Goal: Transaction & Acquisition: Purchase product/service

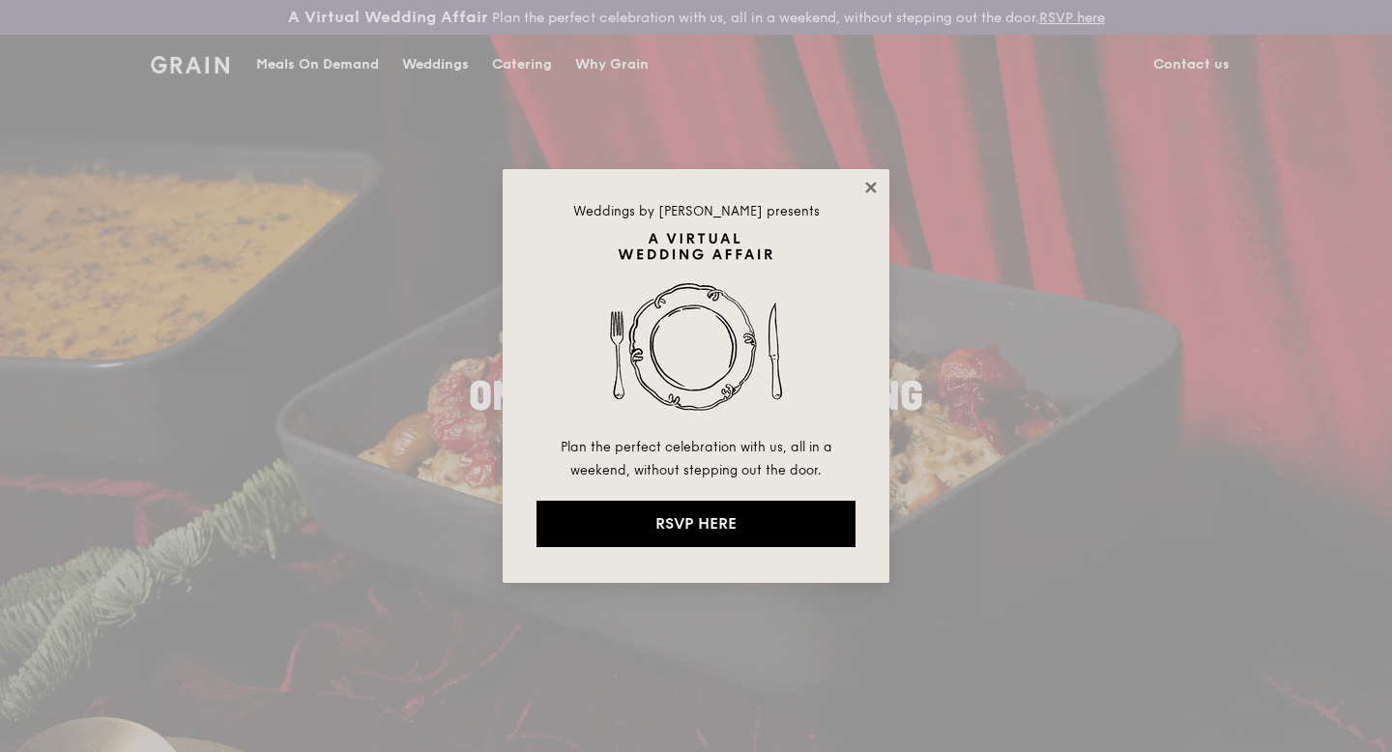
click at [867, 188] on icon at bounding box center [871, 187] width 17 height 17
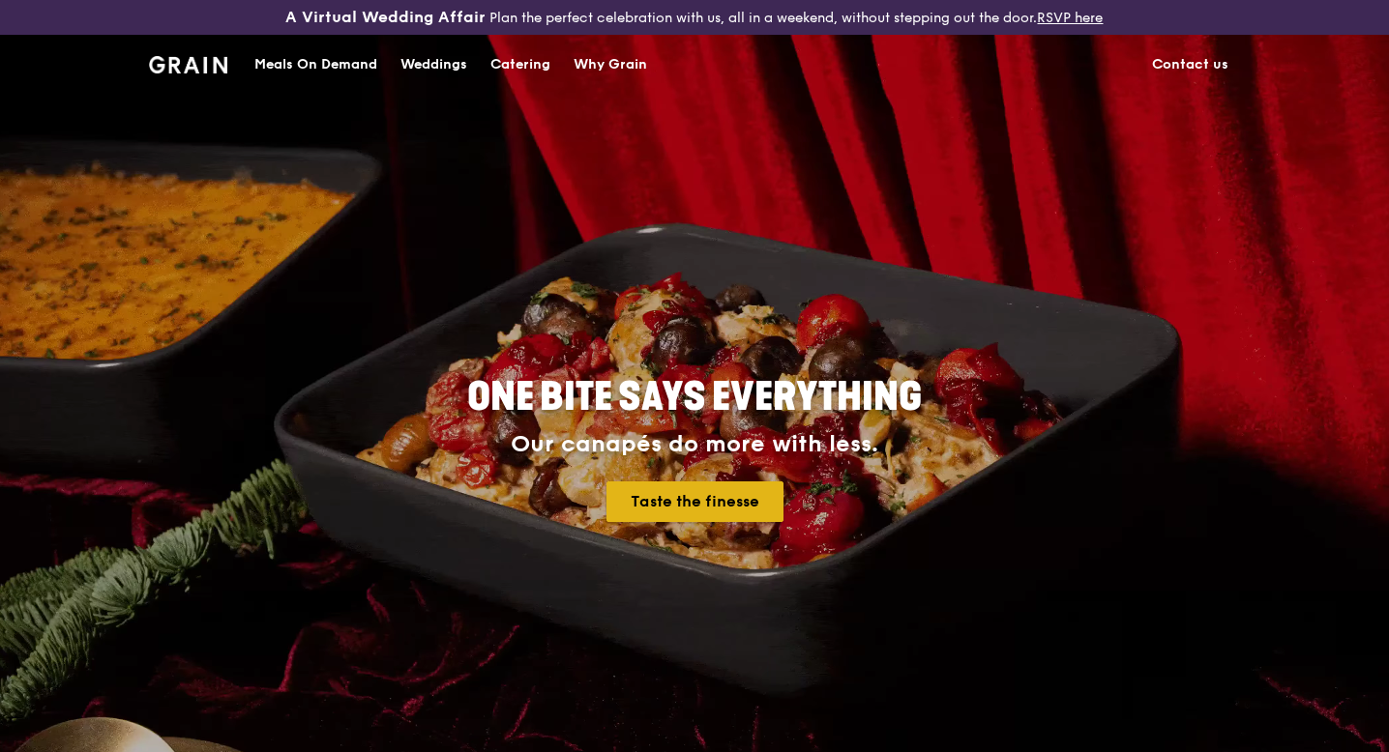
click at [660, 498] on link "Taste the finesse" at bounding box center [694, 502] width 177 height 41
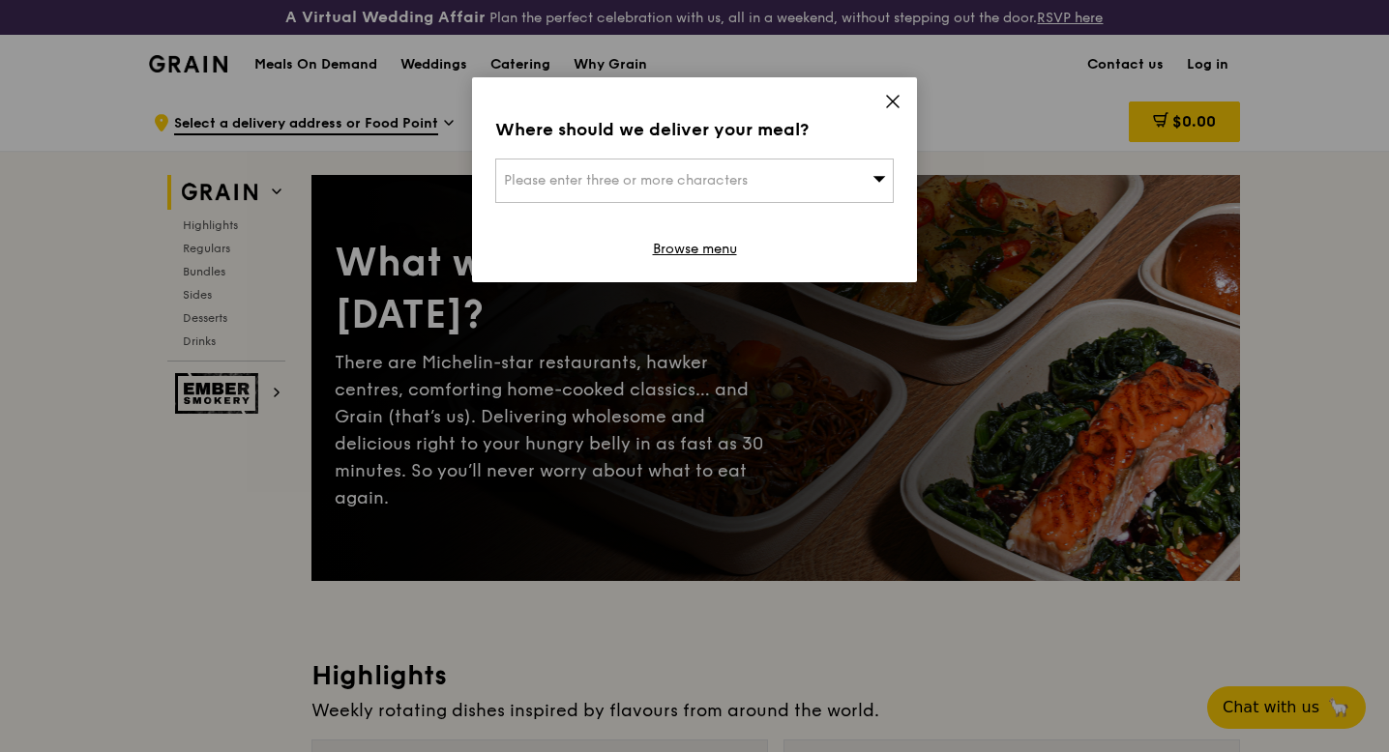
click at [892, 95] on icon at bounding box center [892, 101] width 17 height 17
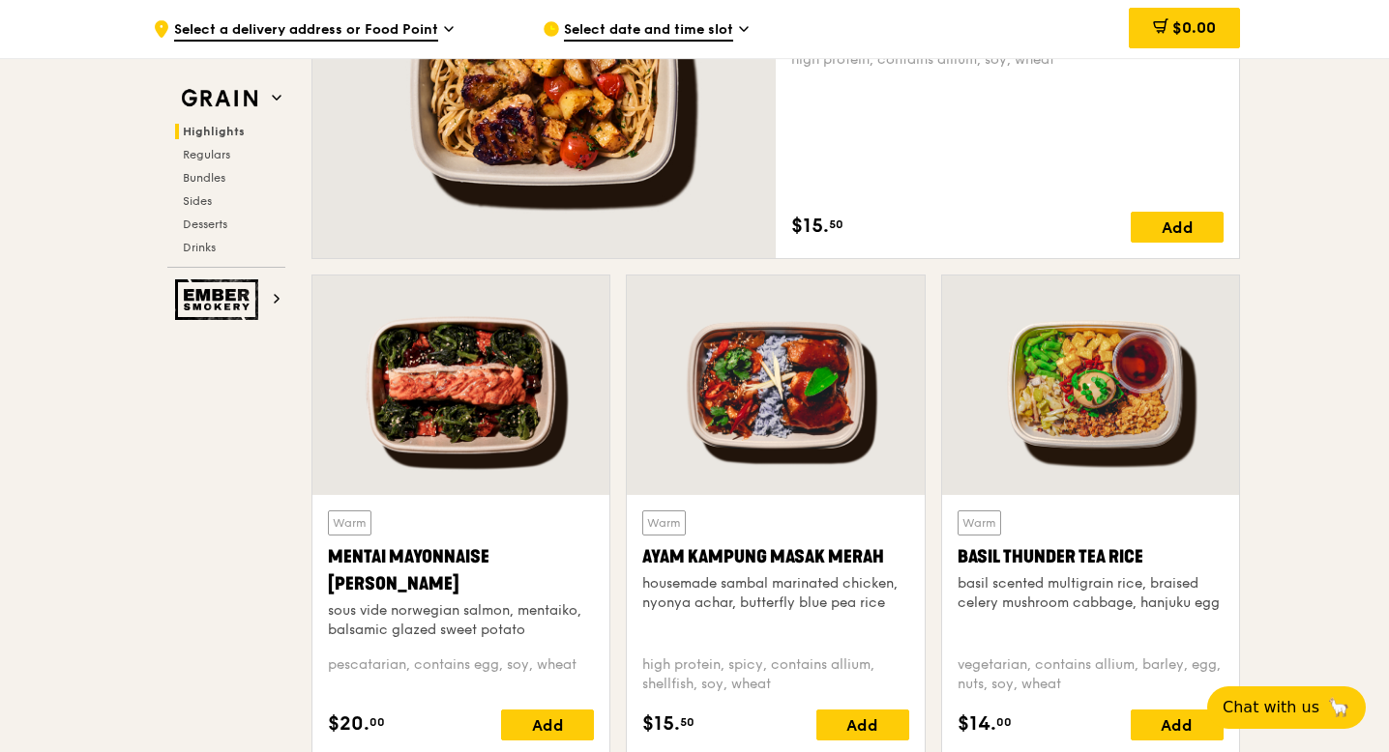
scroll to position [1122, 0]
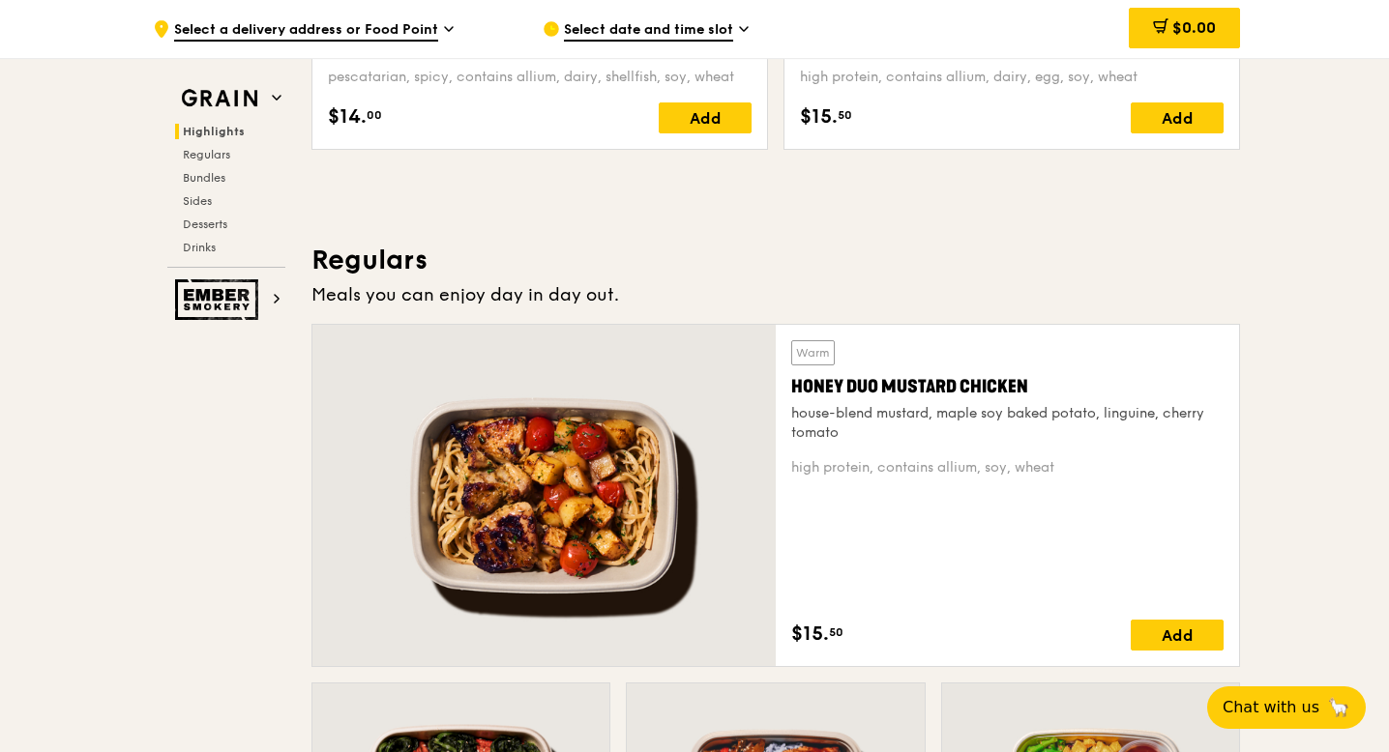
click at [983, 428] on div "house-blend mustard, maple soy baked potato, linguine, cherry tomato" at bounding box center [1007, 423] width 432 height 39
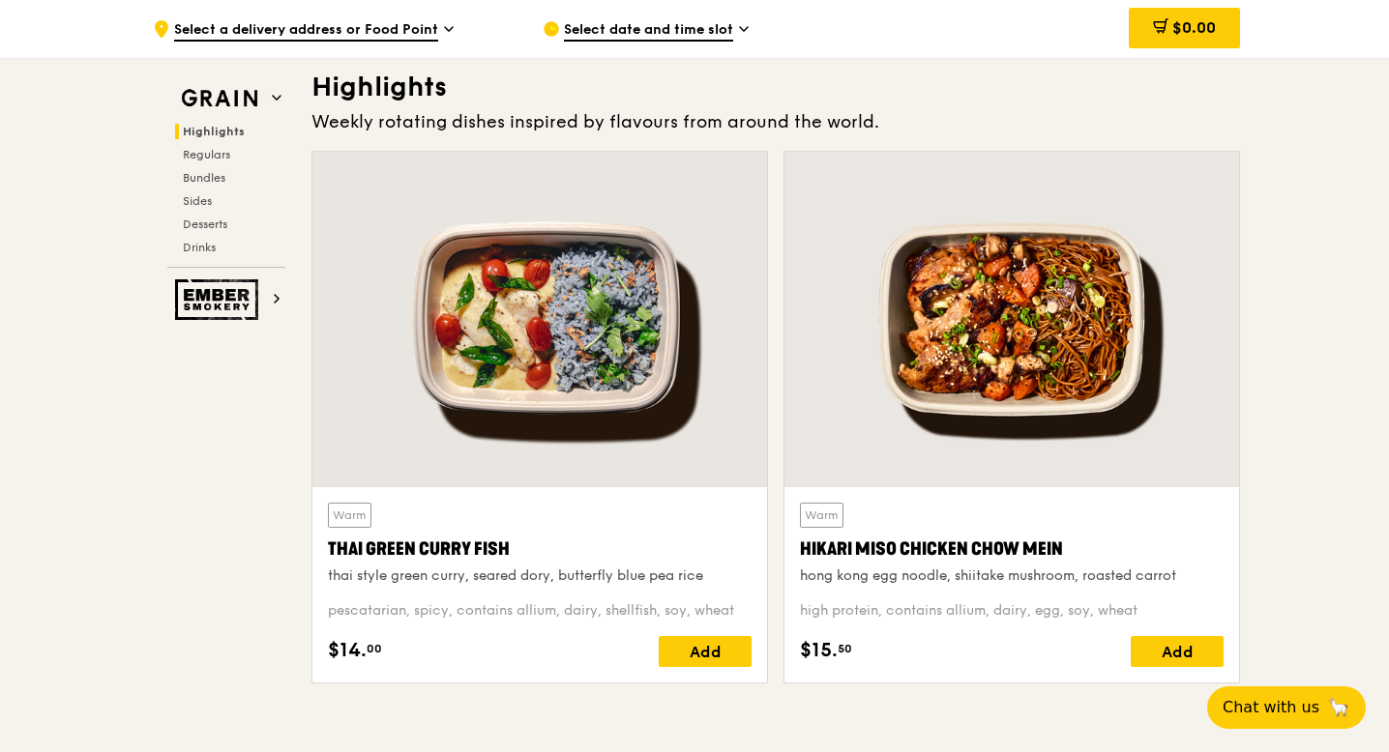
scroll to position [629, 0]
